Goal: Check status: Check status

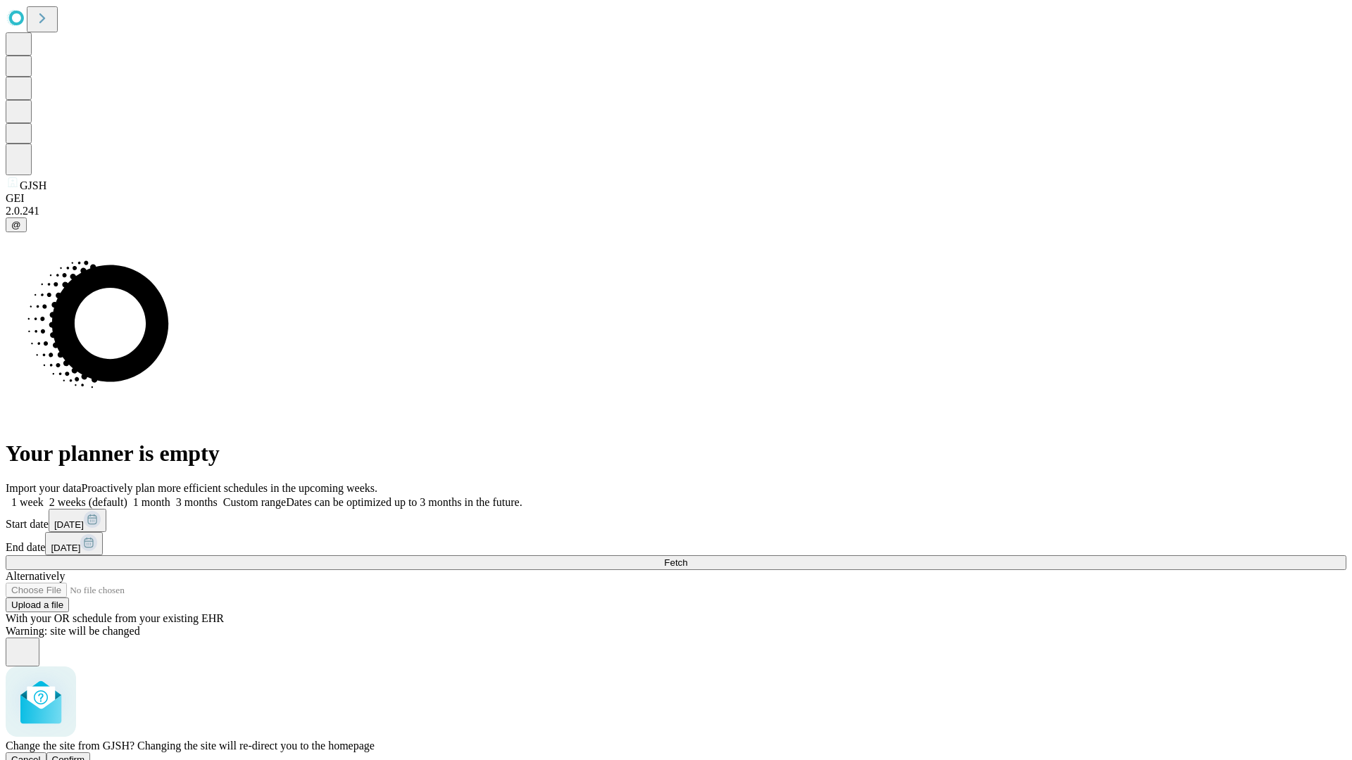
click at [85, 755] on span "Confirm" at bounding box center [68, 760] width 33 height 11
click at [170, 496] on label "1 month" at bounding box center [148, 502] width 43 height 12
click at [687, 558] on span "Fetch" at bounding box center [675, 563] width 23 height 11
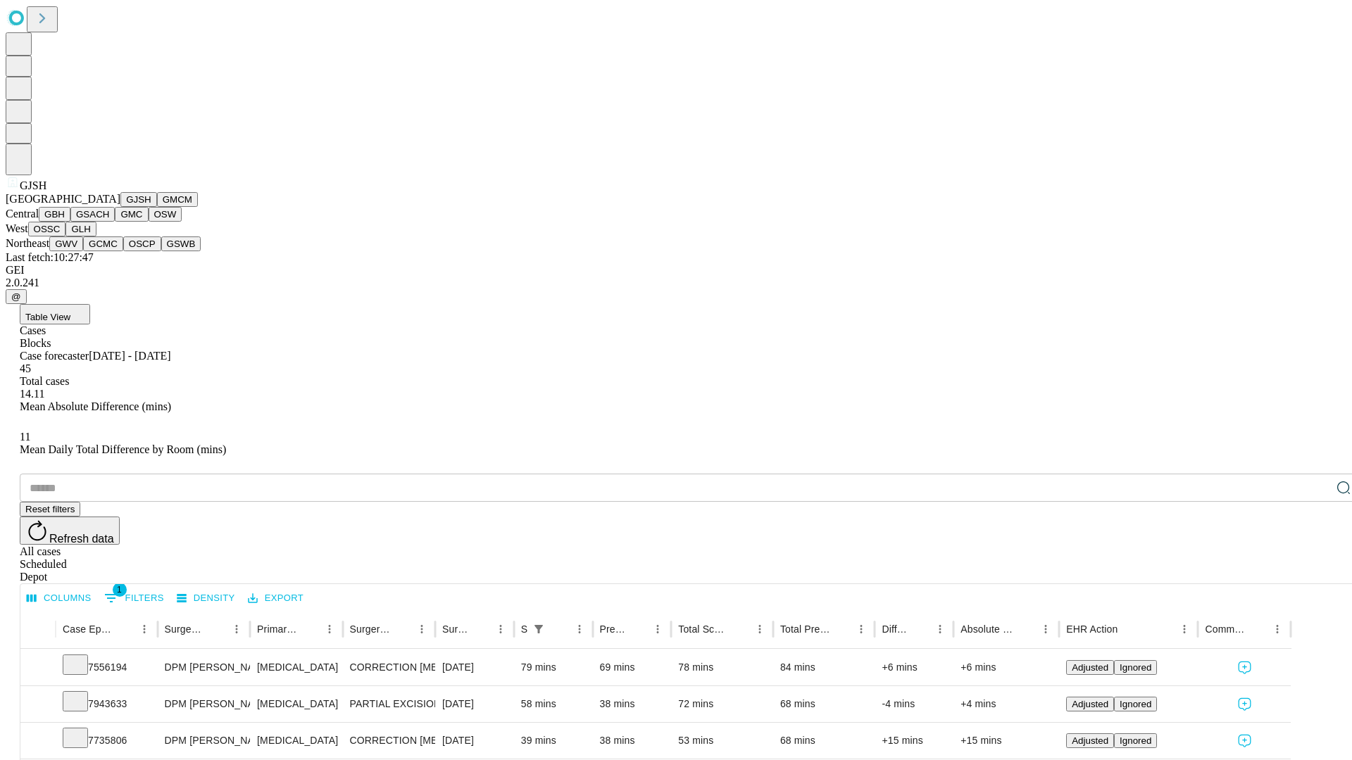
click at [157, 207] on button "GMCM" at bounding box center [177, 199] width 41 height 15
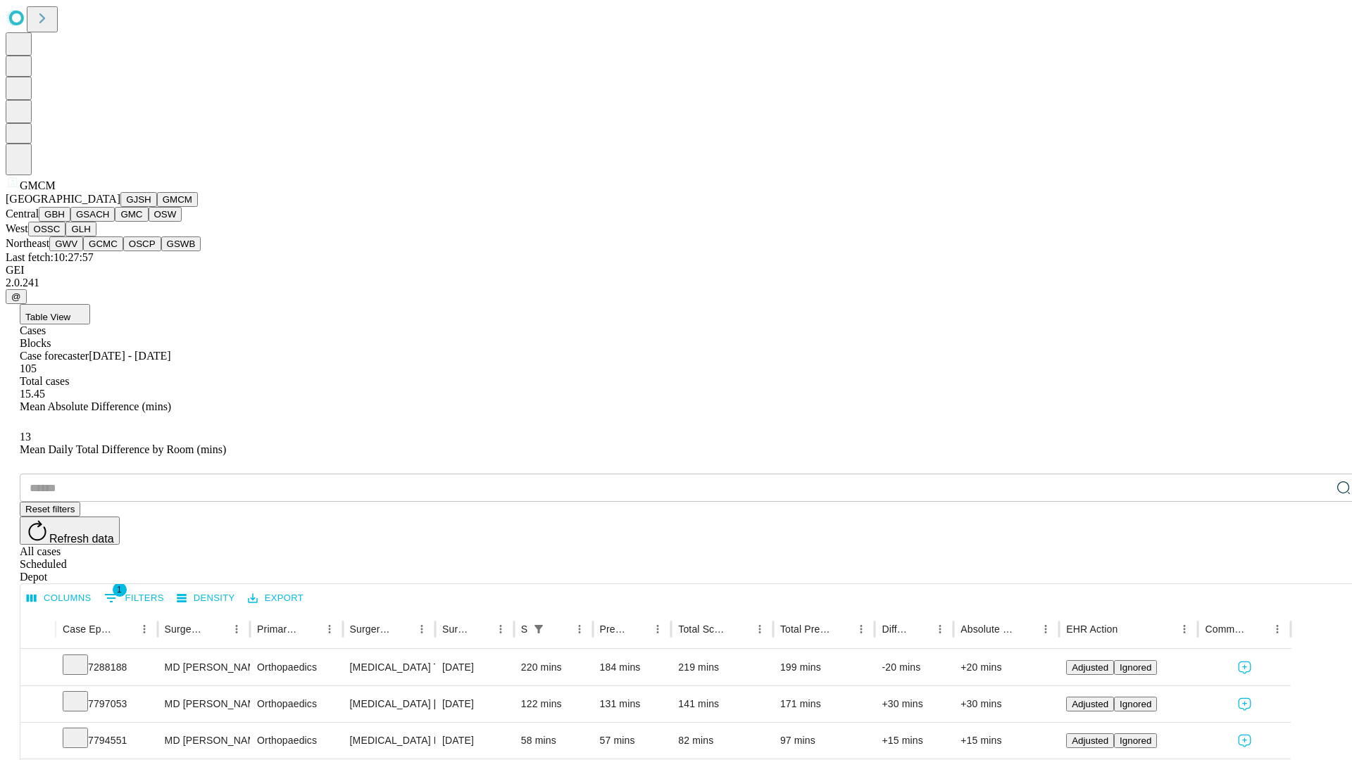
click at [70, 222] on button "GBH" at bounding box center [55, 214] width 32 height 15
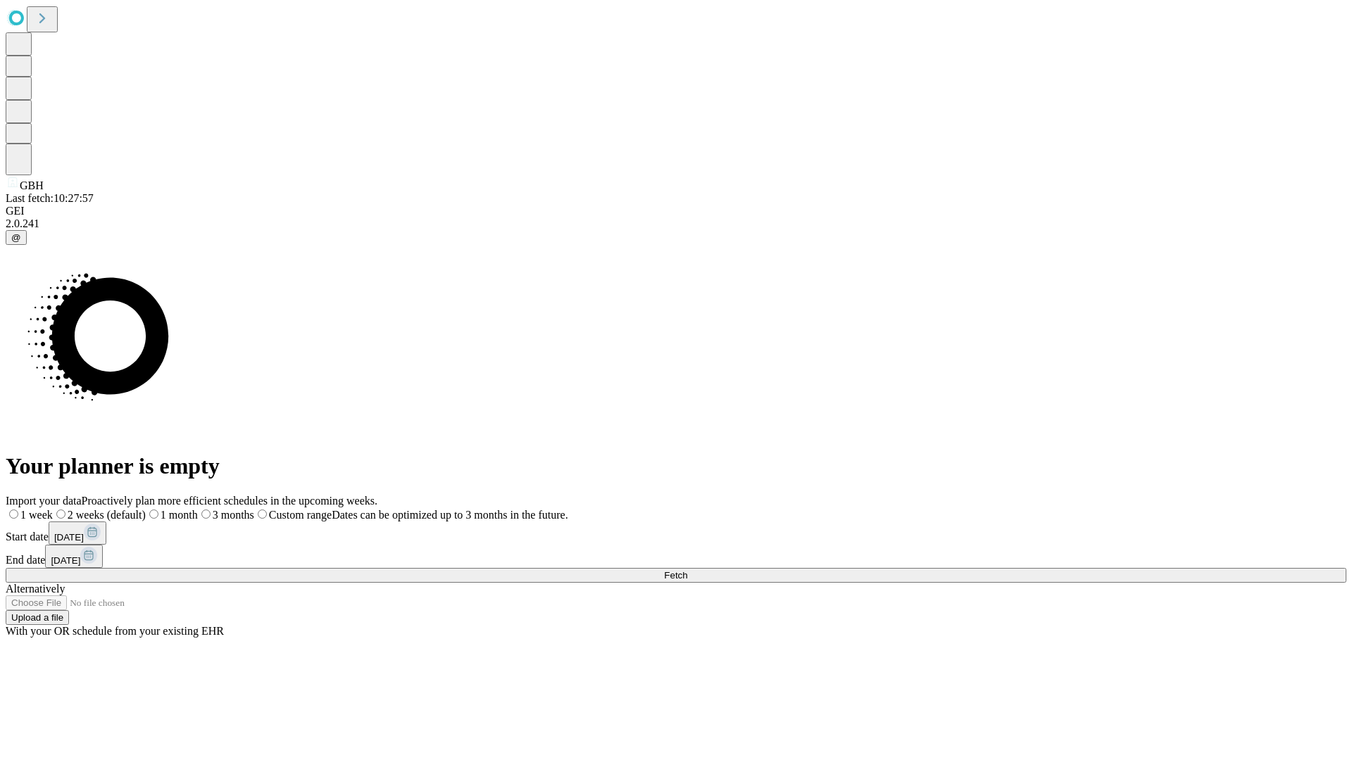
click at [198, 509] on label "1 month" at bounding box center [172, 515] width 52 height 12
click at [687, 570] on span "Fetch" at bounding box center [675, 575] width 23 height 11
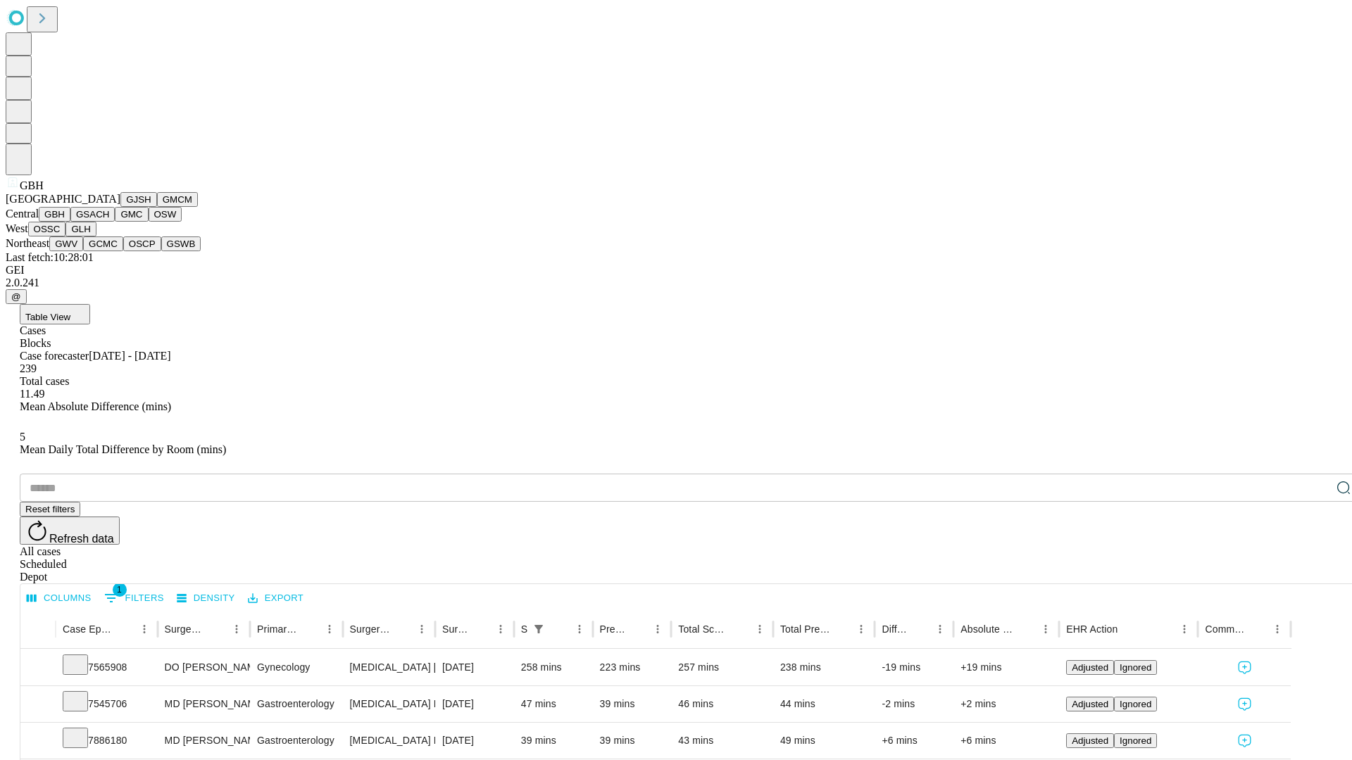
click at [109, 222] on button "GSACH" at bounding box center [92, 214] width 44 height 15
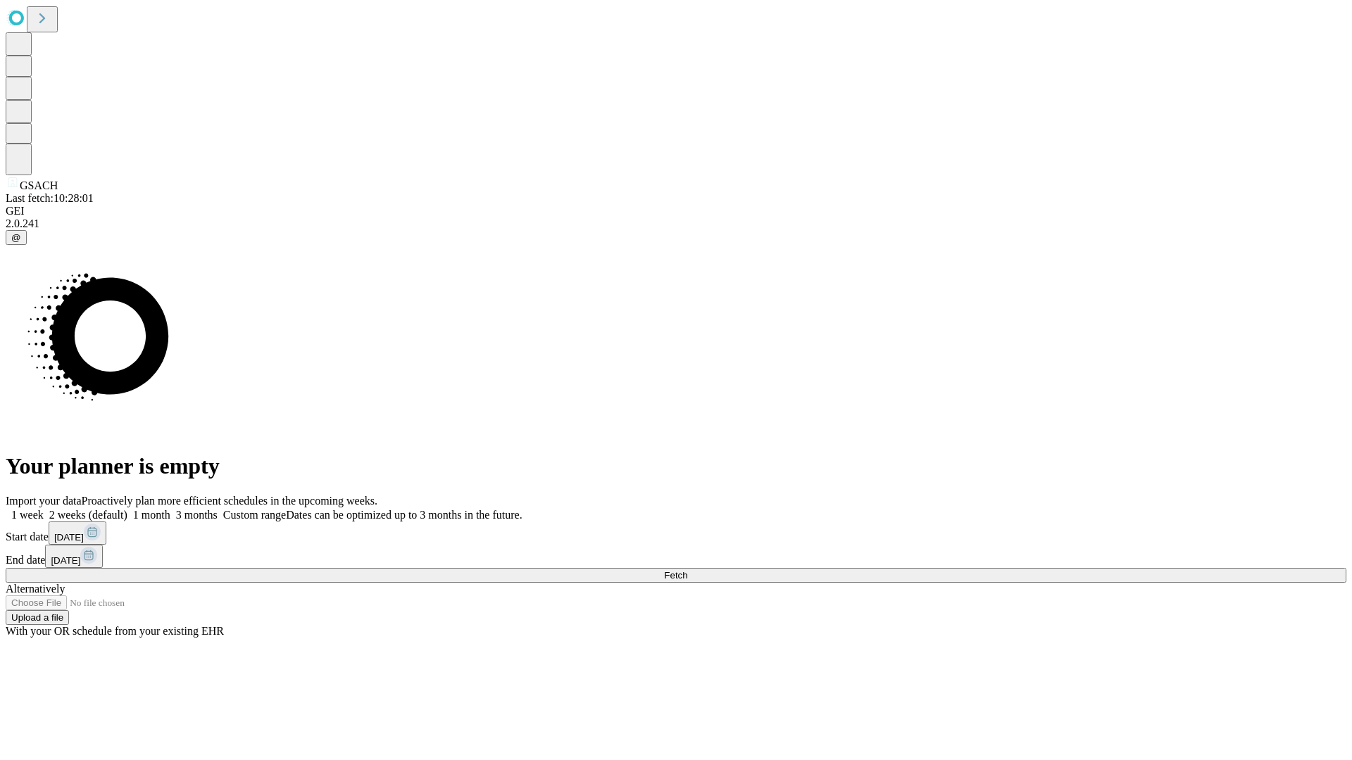
click at [170, 509] on label "1 month" at bounding box center [148, 515] width 43 height 12
click at [687, 570] on span "Fetch" at bounding box center [675, 575] width 23 height 11
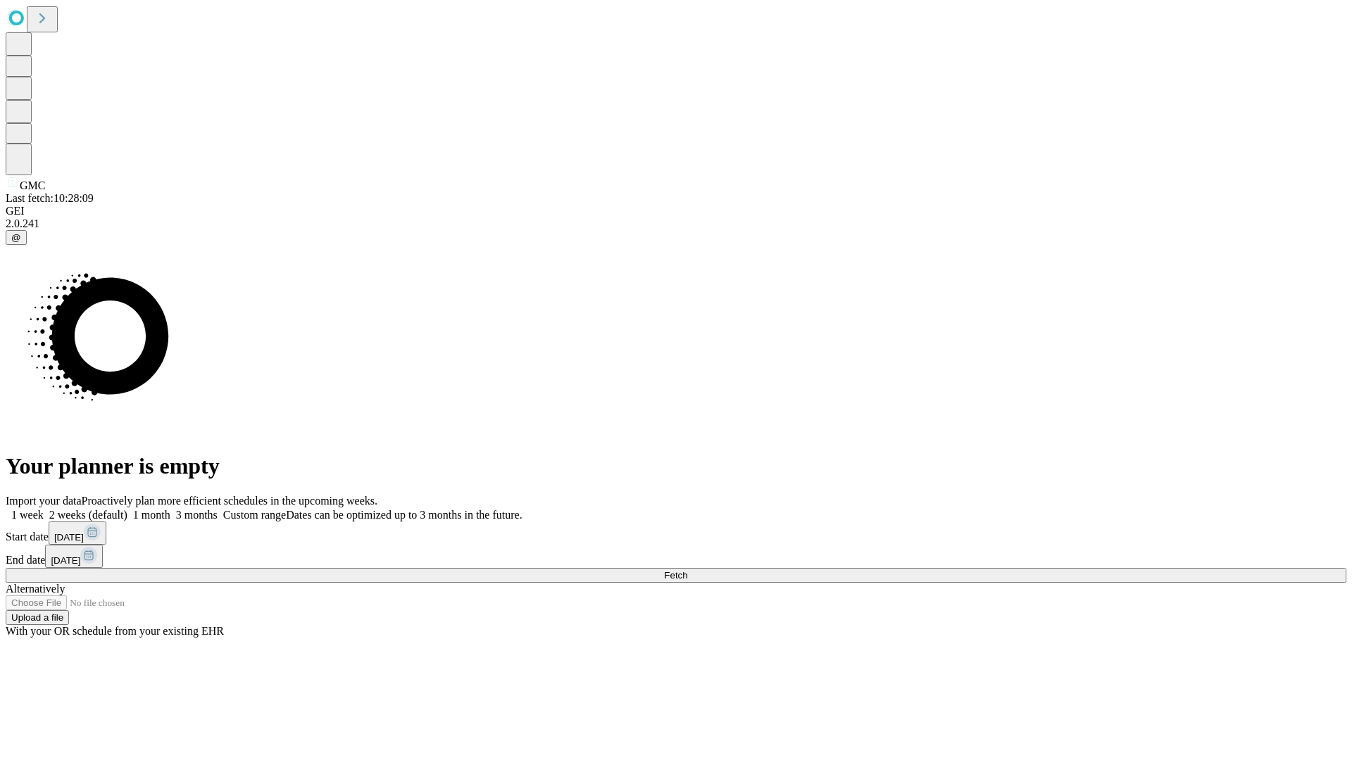
click at [170, 509] on label "1 month" at bounding box center [148, 515] width 43 height 12
click at [687, 570] on span "Fetch" at bounding box center [675, 575] width 23 height 11
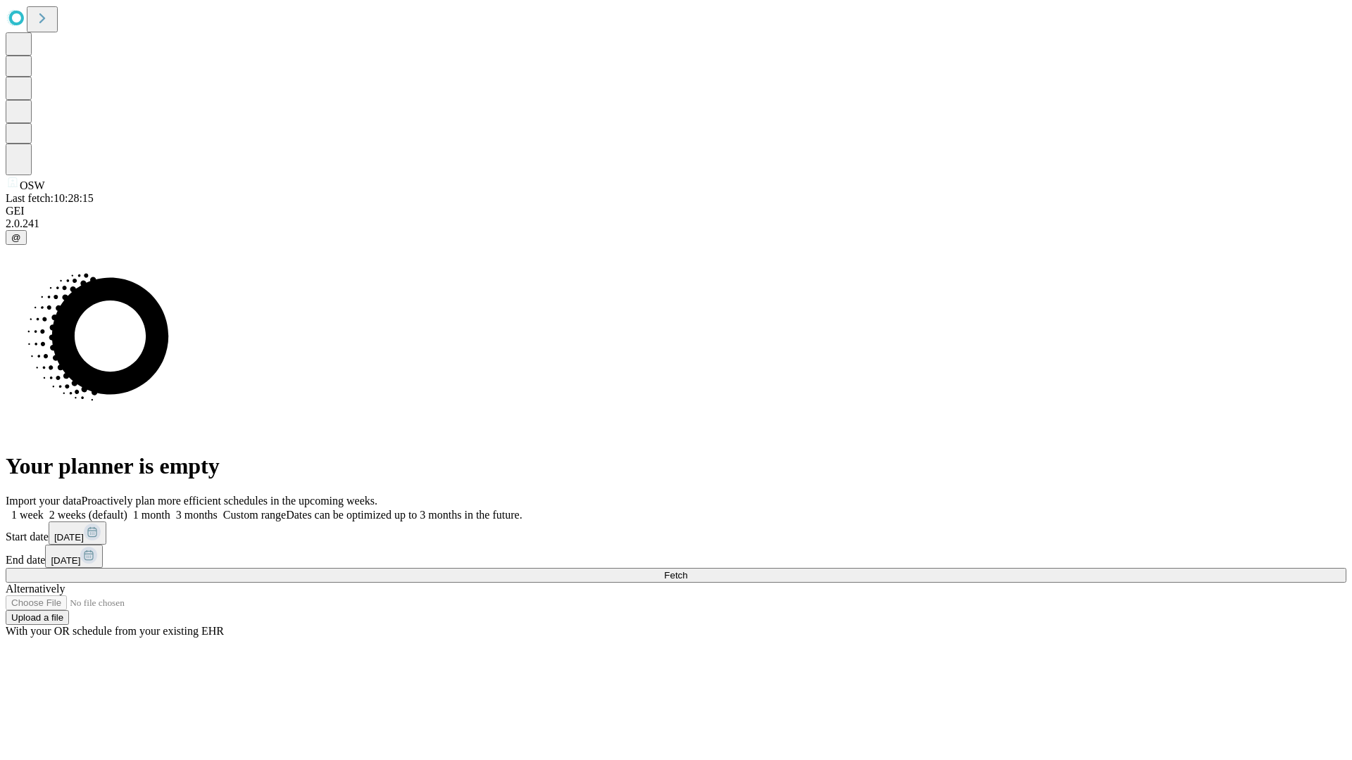
click at [170, 509] on label "1 month" at bounding box center [148, 515] width 43 height 12
click at [687, 570] on span "Fetch" at bounding box center [675, 575] width 23 height 11
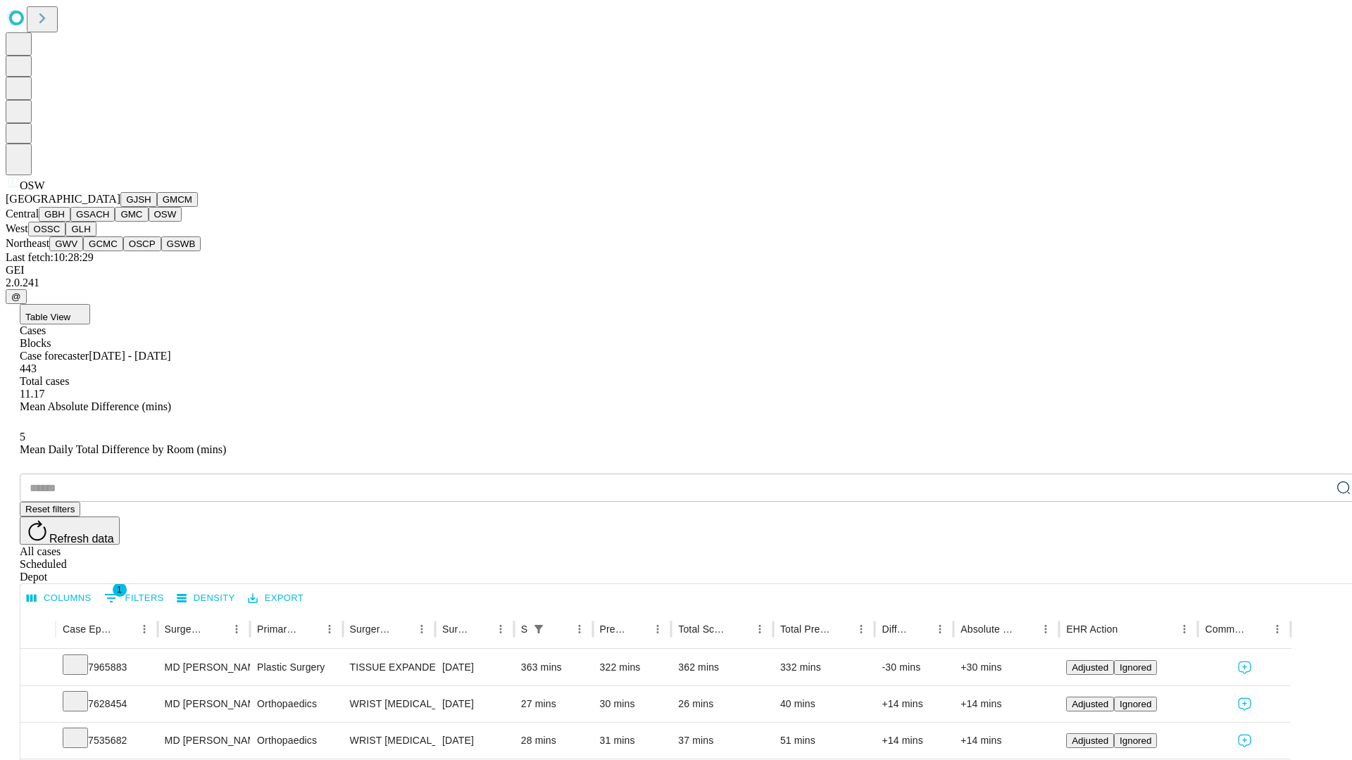
click at [66, 237] on button "OSSC" at bounding box center [47, 229] width 38 height 15
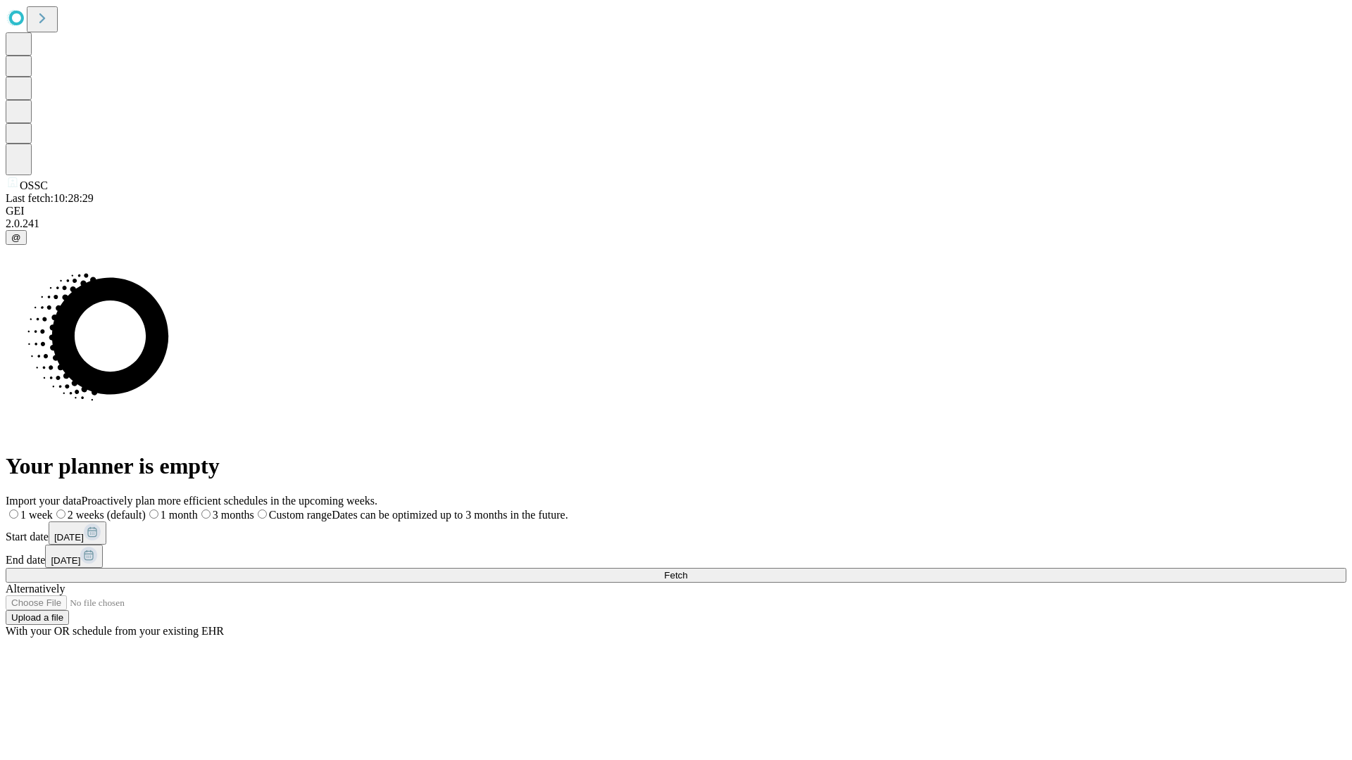
click at [198, 509] on label "1 month" at bounding box center [172, 515] width 52 height 12
click at [687, 570] on span "Fetch" at bounding box center [675, 575] width 23 height 11
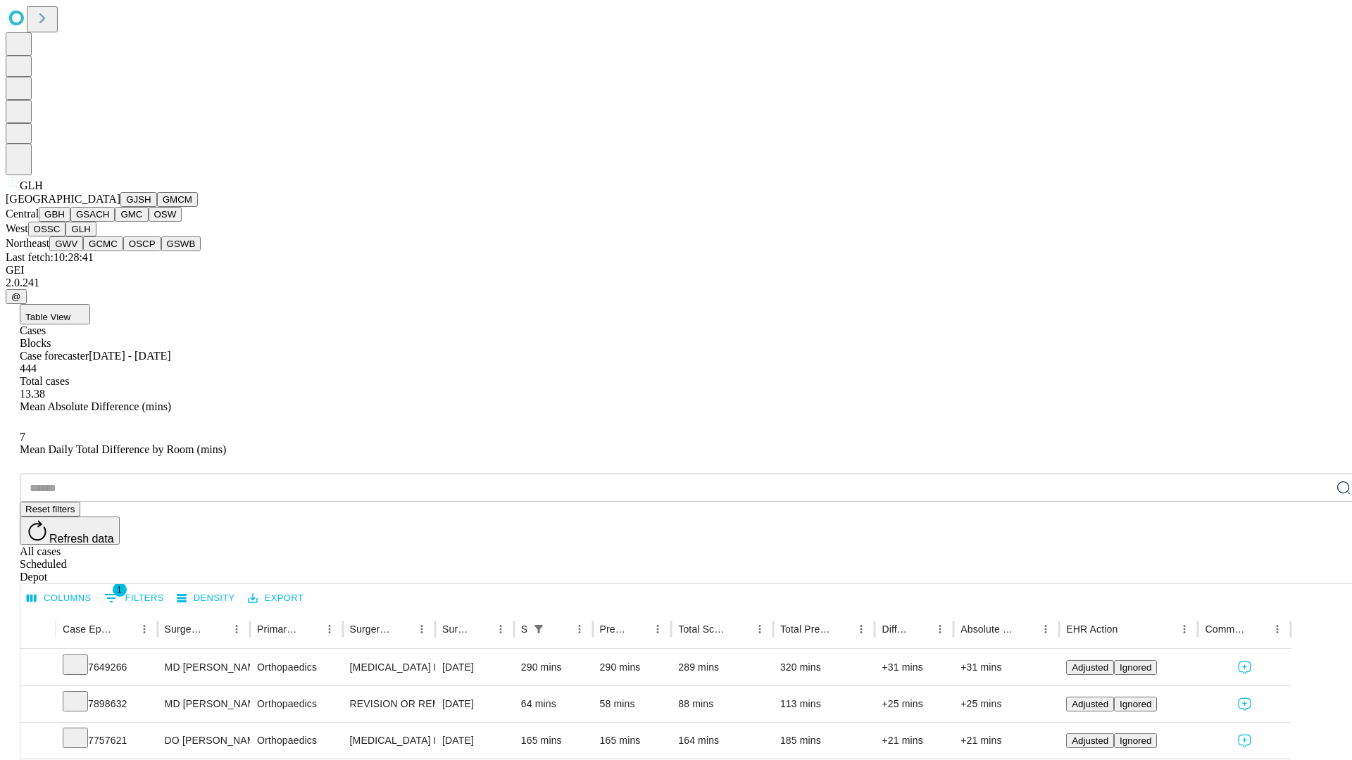
click at [83, 251] on button "GWV" at bounding box center [66, 244] width 34 height 15
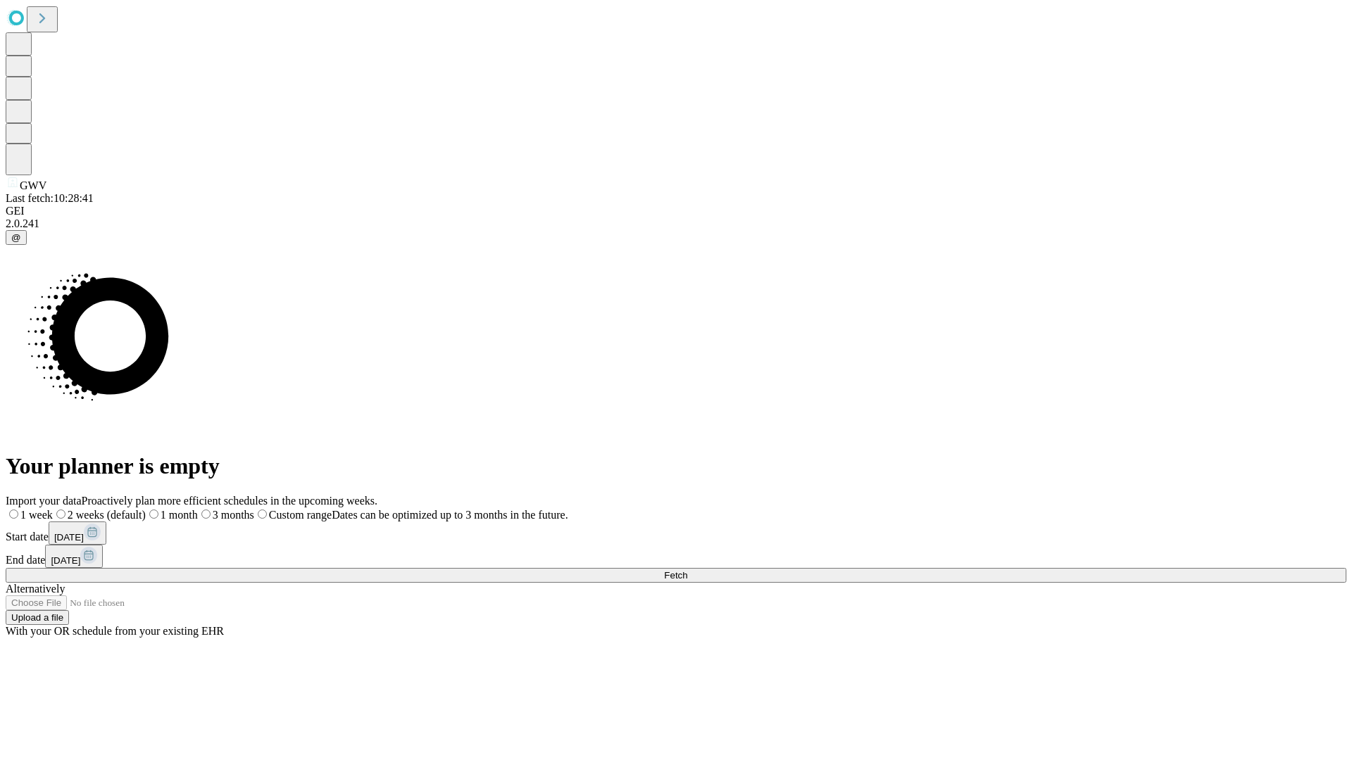
click at [198, 509] on label "1 month" at bounding box center [172, 515] width 52 height 12
click at [687, 570] on span "Fetch" at bounding box center [675, 575] width 23 height 11
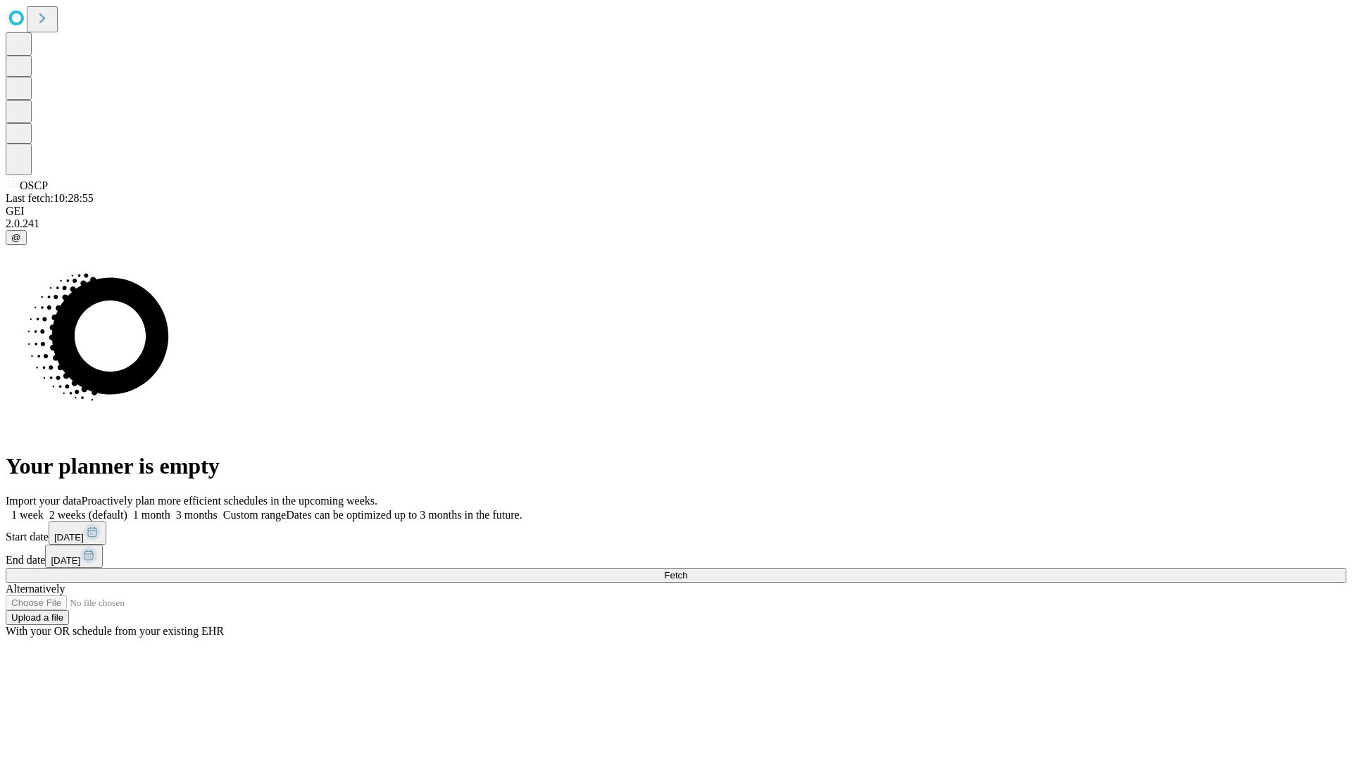
click at [170, 509] on label "1 month" at bounding box center [148, 515] width 43 height 12
click at [687, 570] on span "Fetch" at bounding box center [675, 575] width 23 height 11
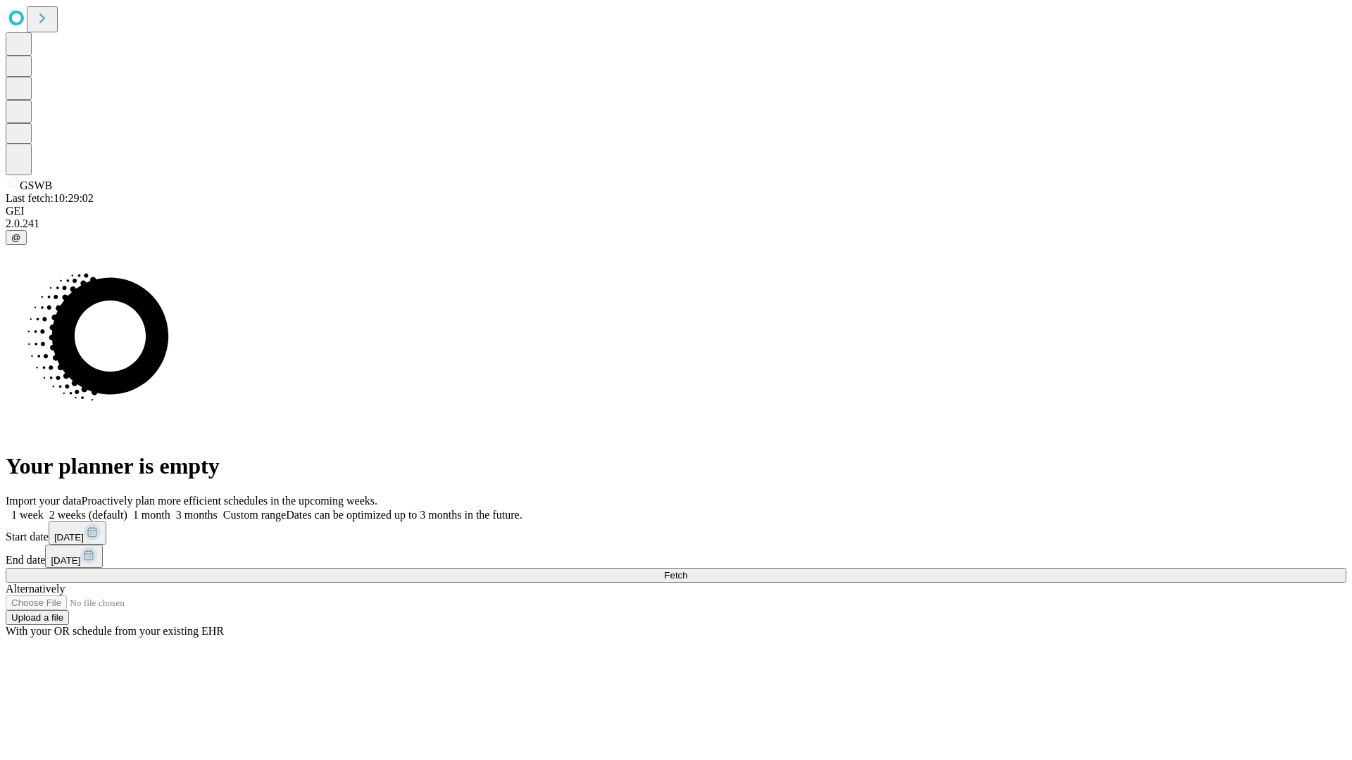
click at [170, 509] on label "1 month" at bounding box center [148, 515] width 43 height 12
click at [687, 570] on span "Fetch" at bounding box center [675, 575] width 23 height 11
